Goal: Check status

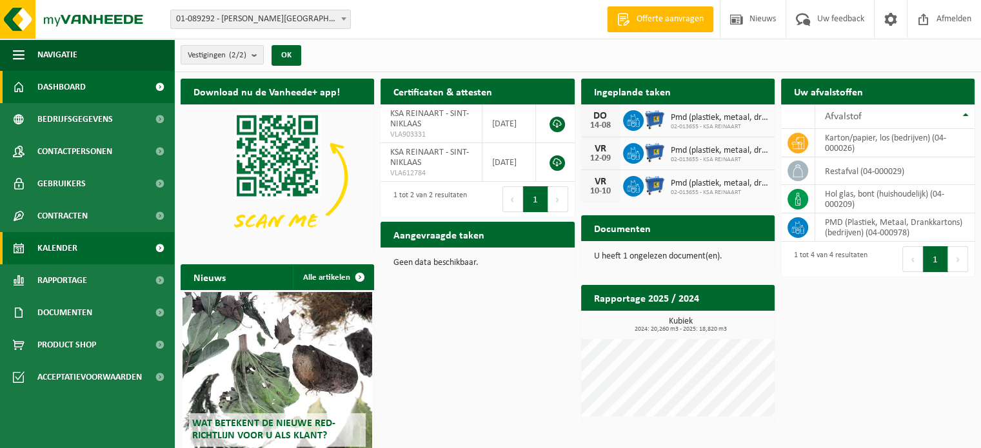
click at [75, 249] on span "Kalender" at bounding box center [57, 248] width 40 height 32
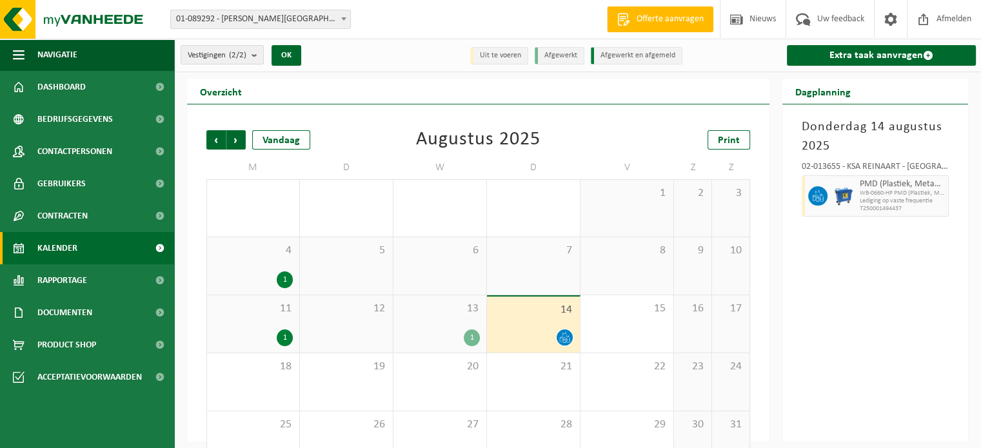
click at [252, 273] on div "1" at bounding box center [252, 279] width 79 height 17
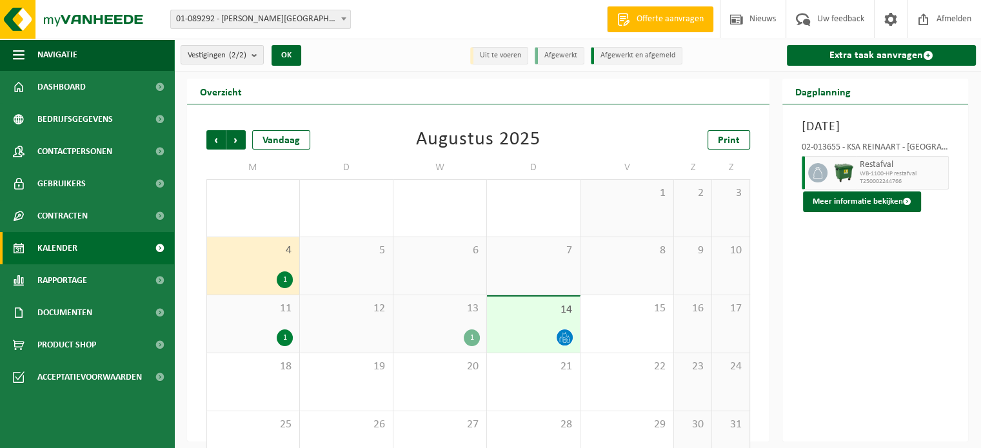
click at [265, 329] on div "1" at bounding box center [252, 337] width 79 height 17
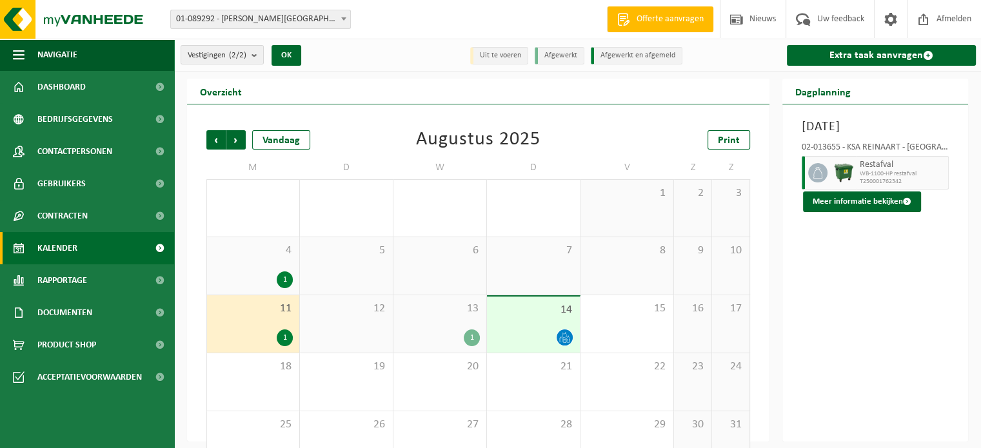
click at [453, 320] on div "13 1" at bounding box center [439, 323] width 93 height 57
